Goal: Task Accomplishment & Management: Use online tool/utility

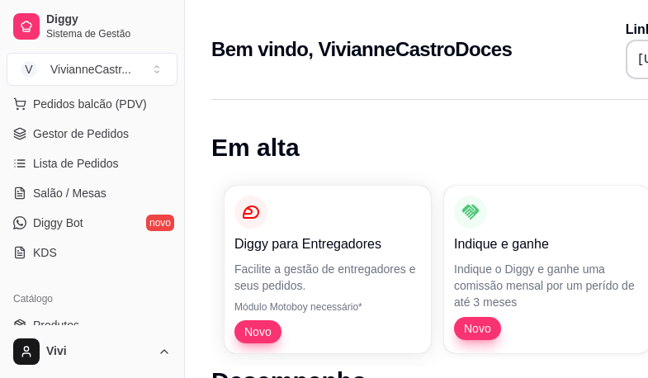
scroll to position [211, 0]
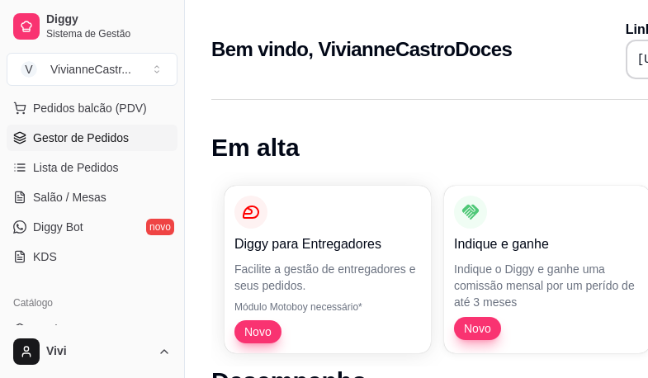
click at [111, 133] on span "Gestor de Pedidos" at bounding box center [81, 138] width 96 height 17
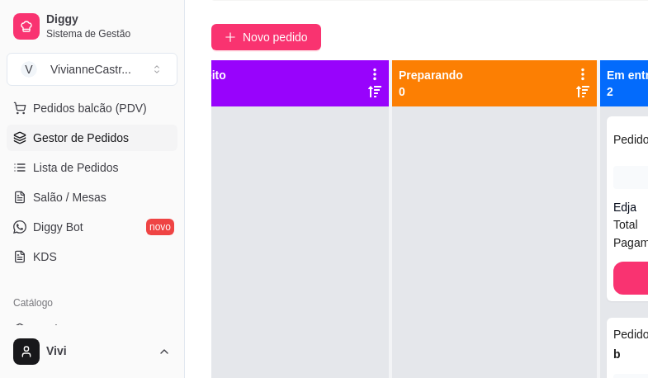
scroll to position [135, 0]
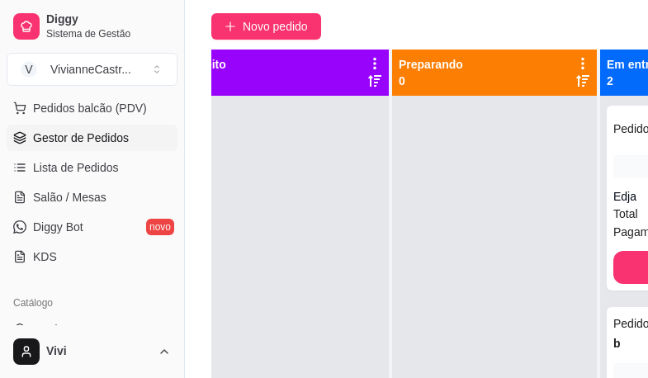
click at [514, 28] on div "Novo pedido" at bounding box center [508, 26] width 595 height 26
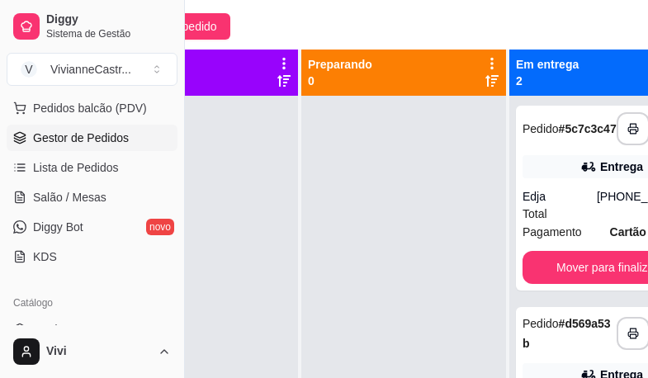
scroll to position [135, 185]
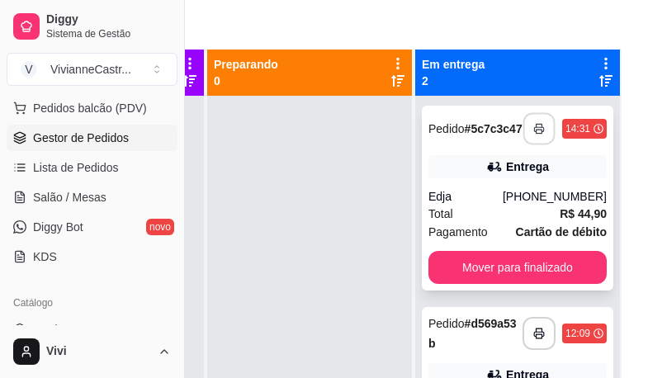
click at [533, 130] on icon "button" at bounding box center [539, 129] width 12 height 12
click at [534, 332] on icon "button" at bounding box center [539, 334] width 10 height 4
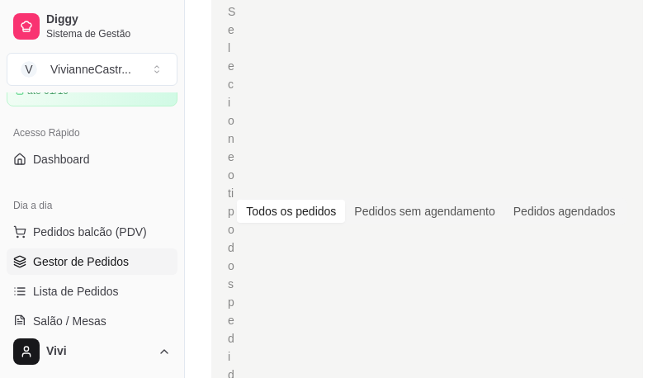
scroll to position [124, 0]
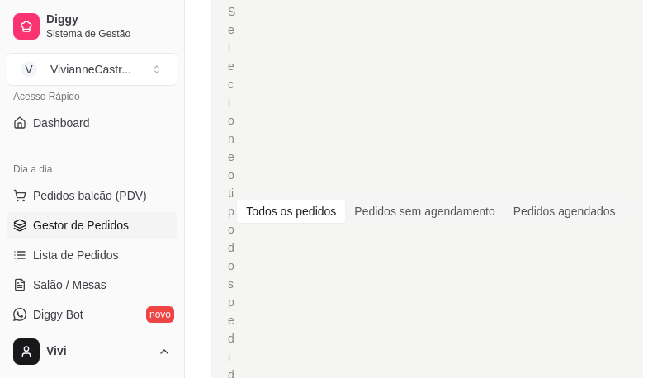
click at [116, 224] on span "Gestor de Pedidos" at bounding box center [81, 225] width 96 height 17
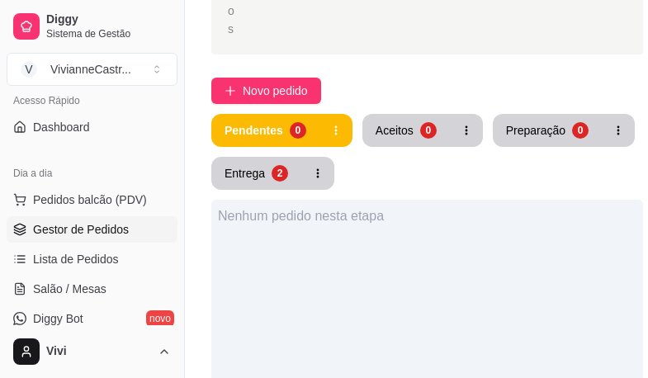
scroll to position [484, 0]
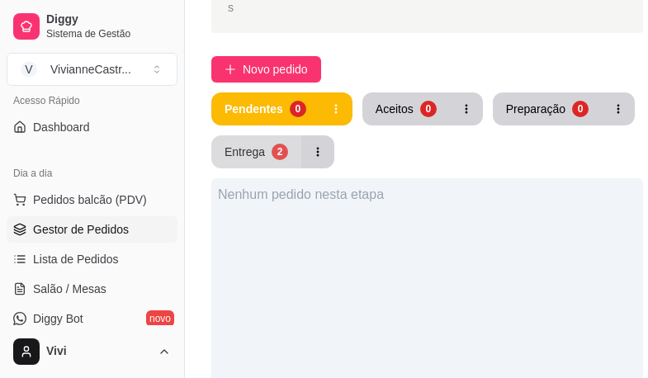
click at [255, 154] on div "Entrega" at bounding box center [245, 152] width 40 height 17
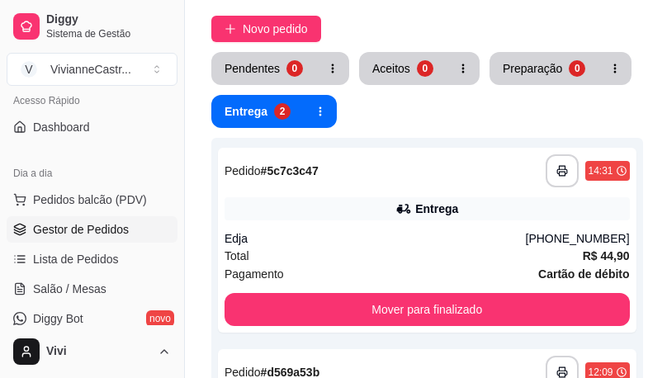
scroll to position [494, 0]
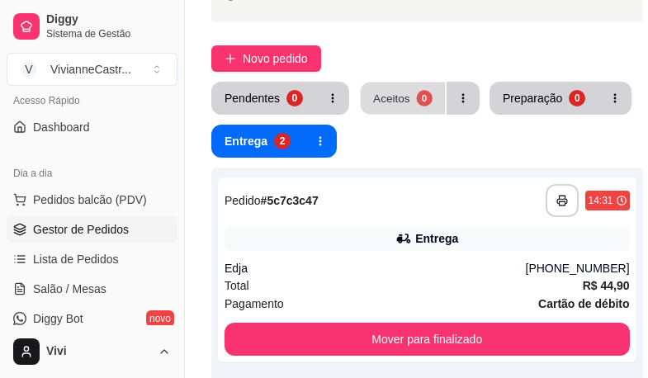
click at [413, 99] on button "Aceitos 0" at bounding box center [403, 99] width 85 height 32
